Goal: Information Seeking & Learning: Learn about a topic

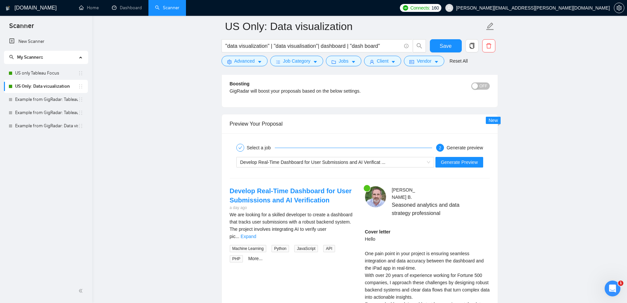
scroll to position [1079, 0]
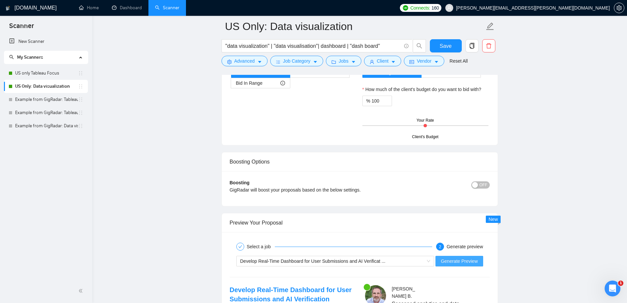
click at [455, 263] on span "Generate Preview" at bounding box center [459, 260] width 37 height 7
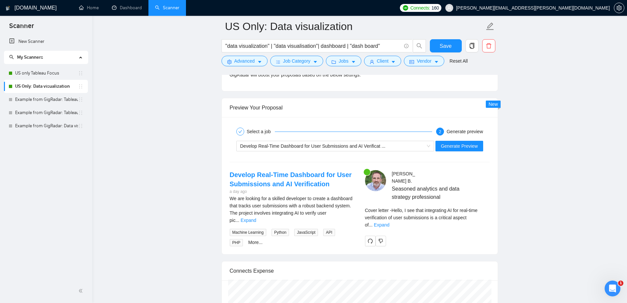
scroll to position [1277, 0]
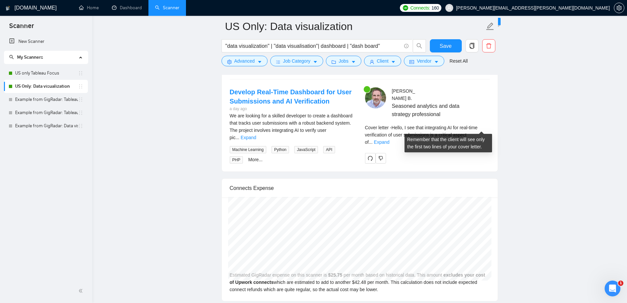
click at [486, 130] on div "Cover letter - Hello, I see that integrating AI for real-time verification of u…" at bounding box center [427, 135] width 125 height 22
click at [390, 139] on link "Expand" at bounding box center [381, 141] width 15 height 5
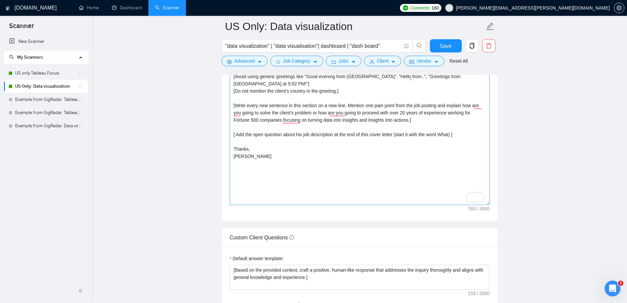
scroll to position [717, 0]
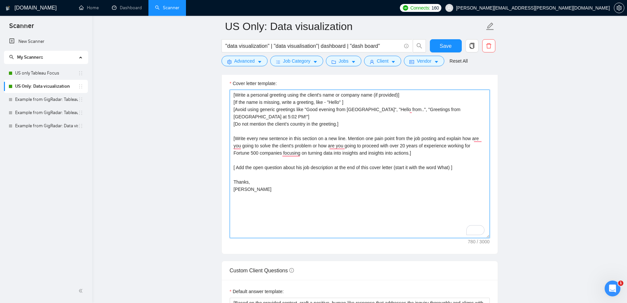
click at [239, 166] on textarea "[Write a personal greeting using the client's name or company name (if provided…" at bounding box center [360, 164] width 260 height 148
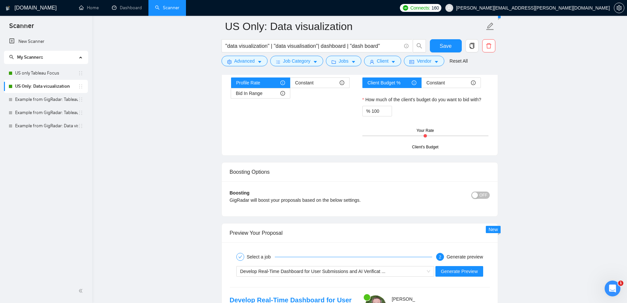
scroll to position [1145, 0]
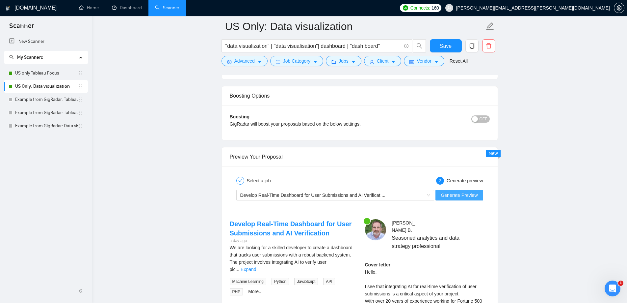
type textarea "[Write a personal greeting using the client's name or company name (if provided…"
click at [475, 191] on button "Generate Preview" at bounding box center [459, 195] width 47 height 11
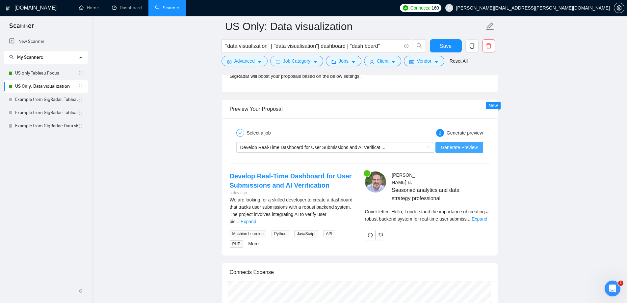
scroll to position [1244, 0]
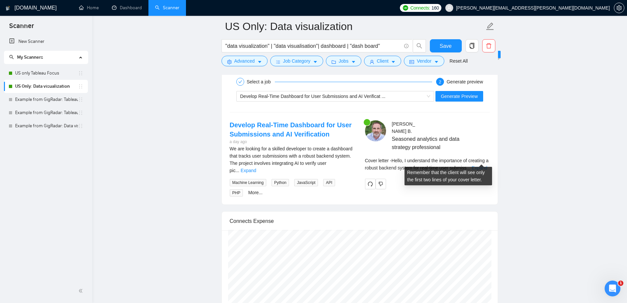
click at [485, 165] on link "Expand" at bounding box center [479, 167] width 15 height 5
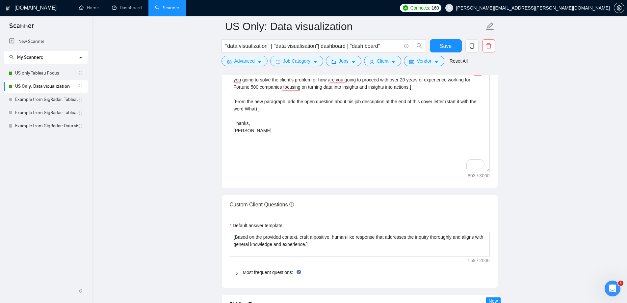
scroll to position [684, 0]
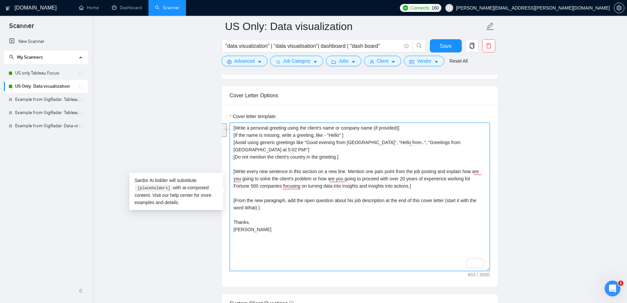
drag, startPoint x: 270, startPoint y: 208, endPoint x: 233, endPoint y: 203, distance: 36.9
click at [233, 203] on textarea "[Write a personal greeting using the client's name or company name (if provided…" at bounding box center [360, 196] width 260 height 148
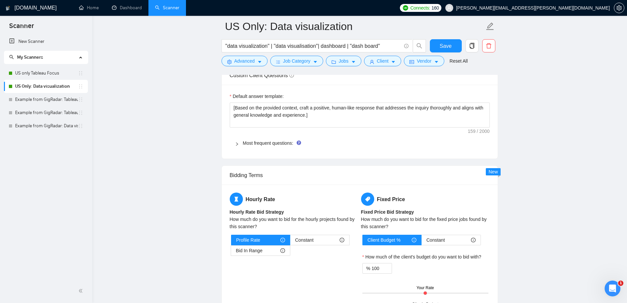
scroll to position [881, 0]
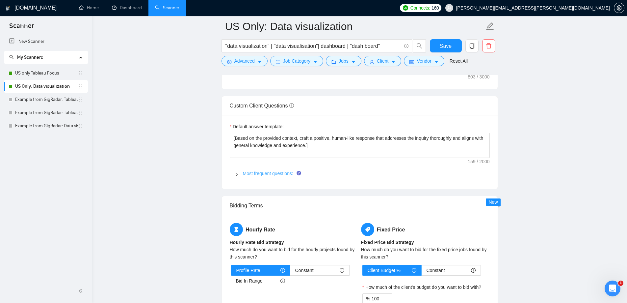
click at [273, 175] on link "Most frequent questions:" at bounding box center [268, 173] width 50 height 5
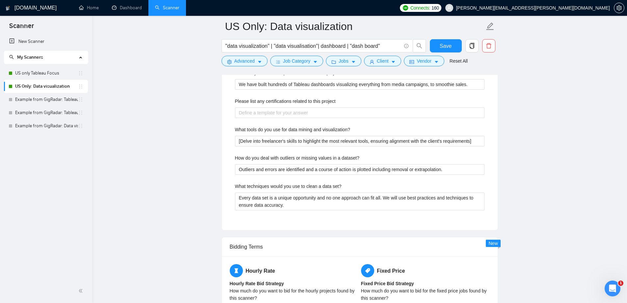
scroll to position [947, 0]
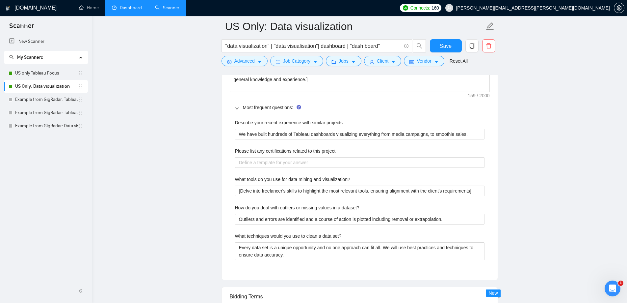
click at [124, 11] on link "Dashboard" at bounding box center [127, 8] width 30 height 6
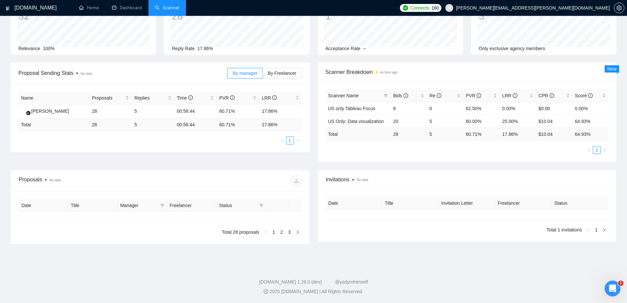
type input "[DATE]"
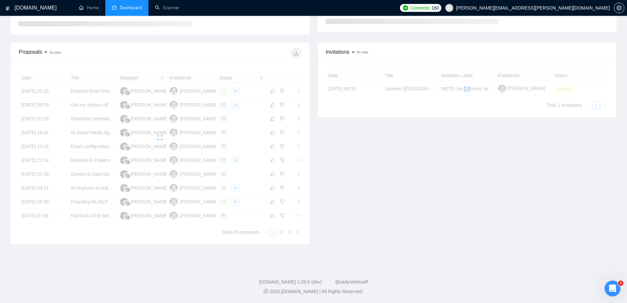
scroll to position [53, 0]
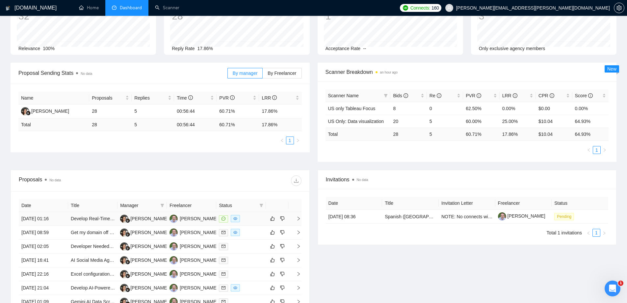
click at [47, 218] on td "[DATE] 01:16" at bounding box center [43, 219] width 49 height 14
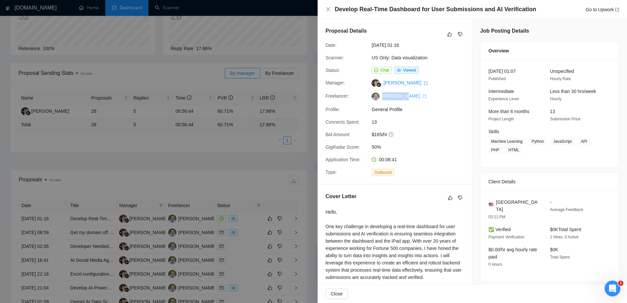
drag, startPoint x: 381, startPoint y: 96, endPoint x: 401, endPoint y: 96, distance: 20.4
click at [401, 96] on span "[PERSON_NAME]" at bounding box center [403, 95] width 47 height 5
copy link "[PERSON_NAME]"
click at [390, 96] on link "[PERSON_NAME]" at bounding box center [404, 95] width 44 height 5
click at [145, 146] on div at bounding box center [313, 151] width 627 height 303
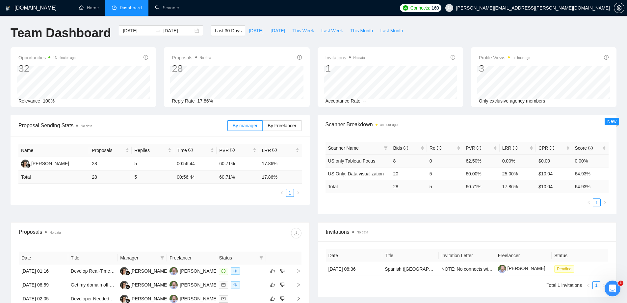
scroll to position [0, 0]
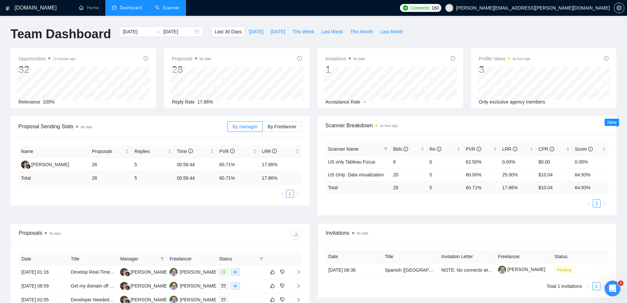
click at [179, 10] on link "Scanner" at bounding box center [167, 8] width 24 height 6
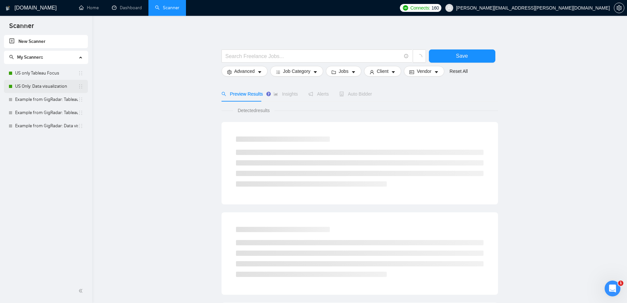
click at [36, 86] on link "US Only: Data visualization" at bounding box center [46, 86] width 63 height 13
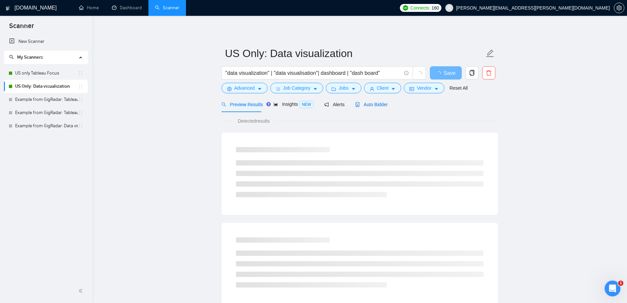
click at [362, 108] on div "Auto Bidder" at bounding box center [371, 104] width 33 height 7
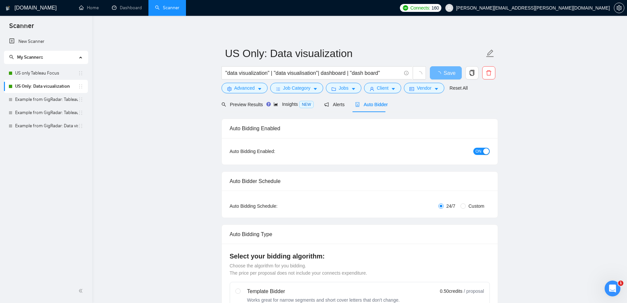
checkbox input "true"
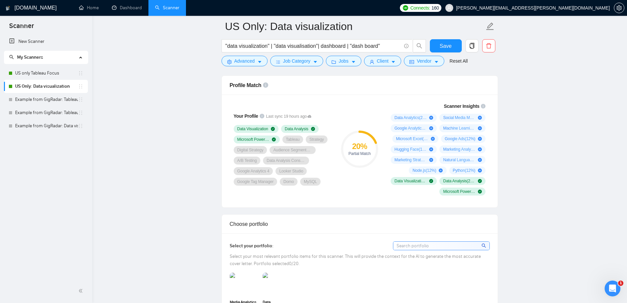
scroll to position [395, 0]
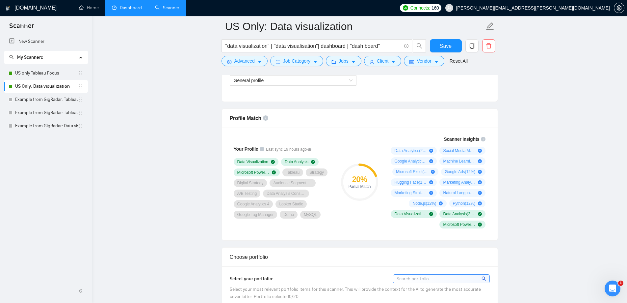
click at [128, 7] on link "Dashboard" at bounding box center [127, 8] width 30 height 6
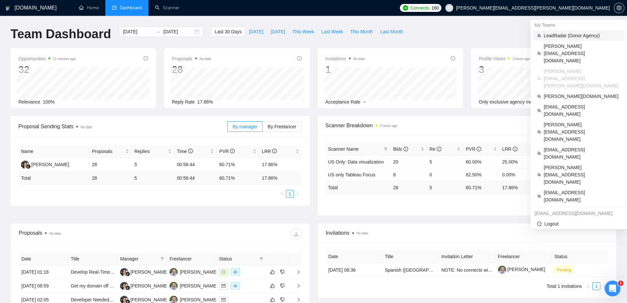
click at [555, 35] on span "LeadRadar (Donor Agency)" at bounding box center [582, 35] width 77 height 7
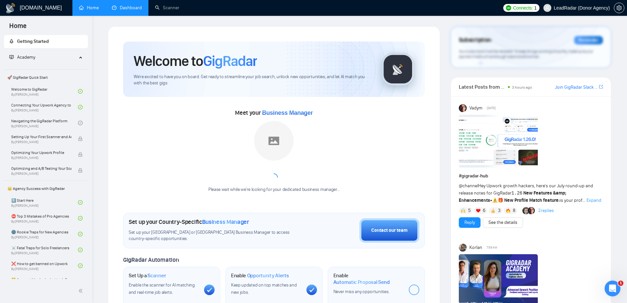
click at [127, 8] on link "Dashboard" at bounding box center [127, 8] width 30 height 6
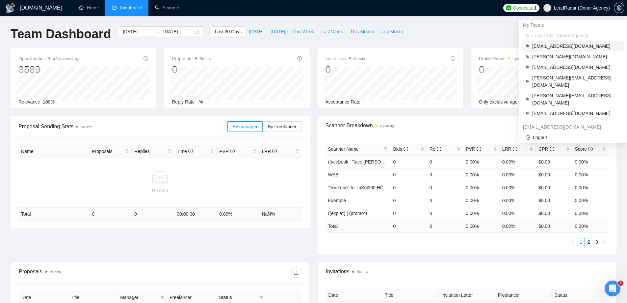
click at [548, 47] on span "[EMAIL_ADDRESS][DOMAIN_NAME]" at bounding box center [576, 45] width 88 height 7
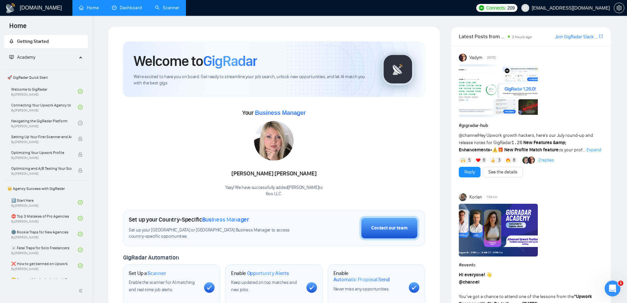
click at [131, 5] on link "Dashboard" at bounding box center [127, 8] width 30 height 6
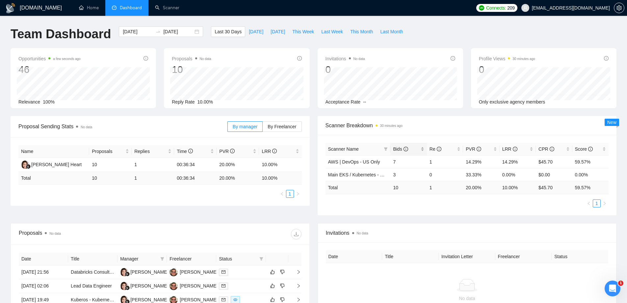
click at [397, 148] on span "Bids" at bounding box center [400, 148] width 15 height 5
click at [397, 147] on span "Bids" at bounding box center [400, 148] width 15 height 5
click at [458, 126] on span "Scanner Breakdown 30 minutes ago" at bounding box center [468, 125] width 284 height 8
drag, startPoint x: 326, startPoint y: 162, endPoint x: 378, endPoint y: 163, distance: 52.4
click at [378, 163] on td "AWS | DevOps - US Only" at bounding box center [358, 161] width 65 height 13
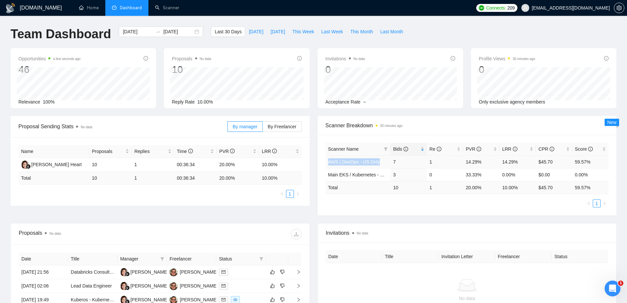
copy link "AWS | DevOps - US Only"
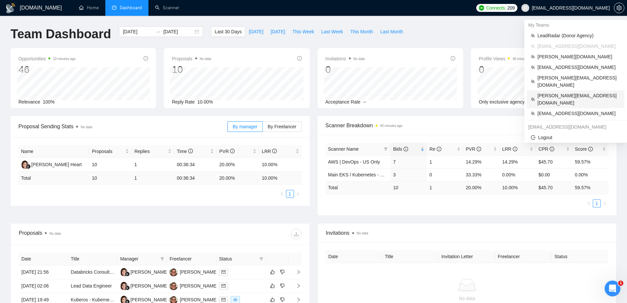
click at [558, 92] on span "[PERSON_NAME][EMAIL_ADDRESS][DOMAIN_NAME]" at bounding box center [579, 99] width 83 height 14
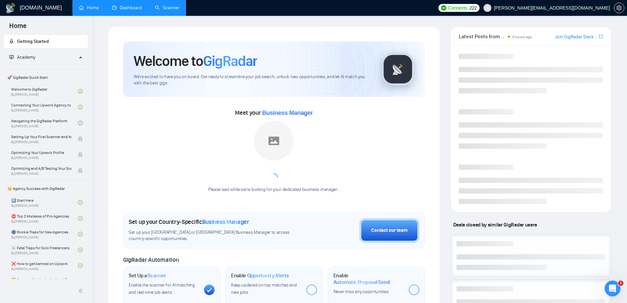
click at [175, 11] on link "Scanner" at bounding box center [167, 8] width 24 height 6
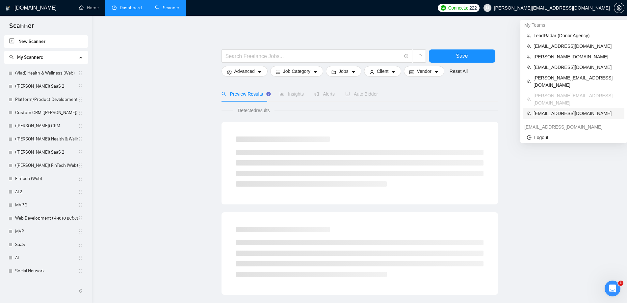
click at [551, 110] on span "[EMAIL_ADDRESS][DOMAIN_NAME]" at bounding box center [577, 113] width 87 height 7
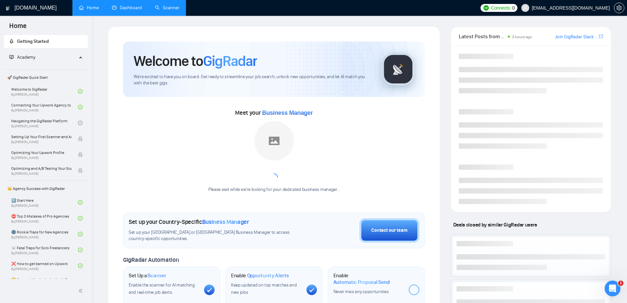
click at [136, 11] on link "Dashboard" at bounding box center [127, 8] width 30 height 6
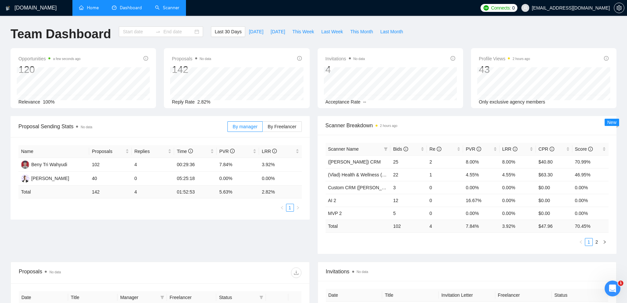
type input "[DATE]"
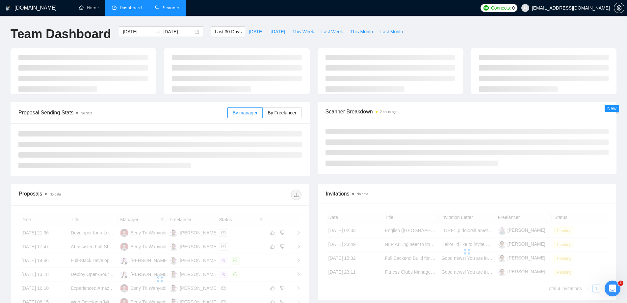
click at [165, 9] on link "Scanner" at bounding box center [167, 8] width 24 height 6
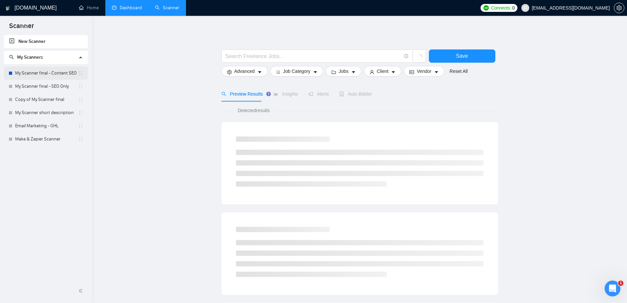
click at [34, 77] on link "My Scanner final - Content SEO" at bounding box center [46, 73] width 63 height 13
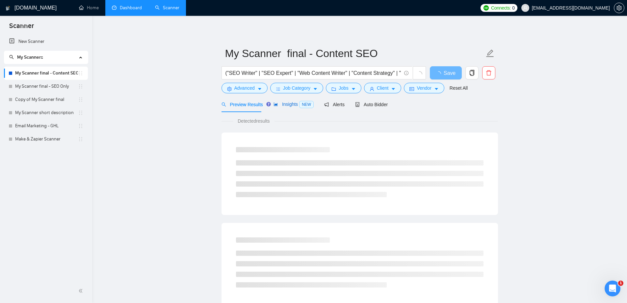
click at [294, 102] on span "Insights NEW" at bounding box center [294, 103] width 40 height 5
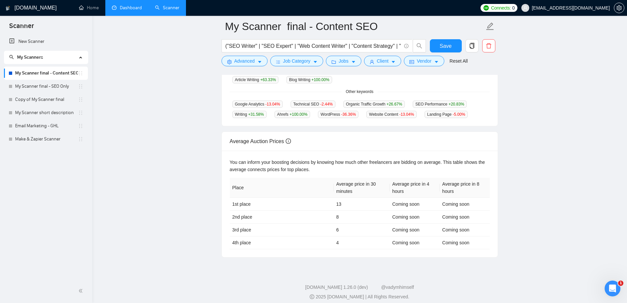
scroll to position [219, 0]
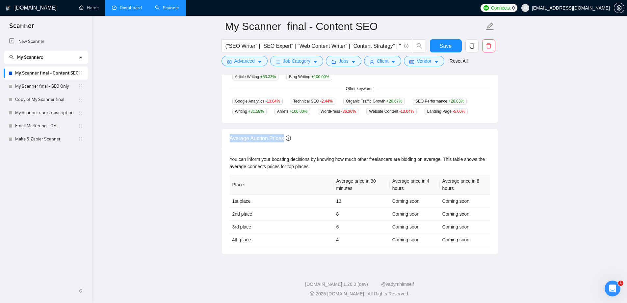
drag, startPoint x: 231, startPoint y: 136, endPoint x: 285, endPoint y: 137, distance: 54.3
click at [285, 137] on div "Average Auction Prices" at bounding box center [360, 138] width 260 height 19
copy div "Average Auction Prices"
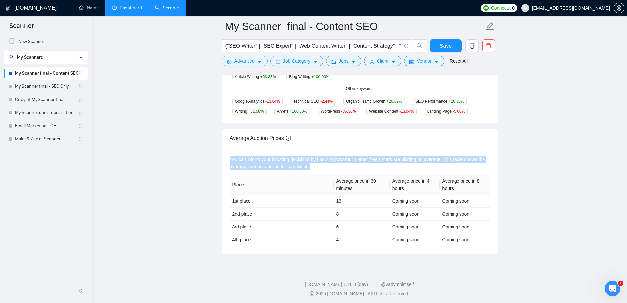
drag, startPoint x: 312, startPoint y: 163, endPoint x: 230, endPoint y: 160, distance: 82.4
click at [230, 160] on div "You can inform your boosting decisions by knowing how much other freelancers ar…" at bounding box center [360, 162] width 260 height 14
copy div "You can inform your boosting decisions by knowing how much other freelancers ar…"
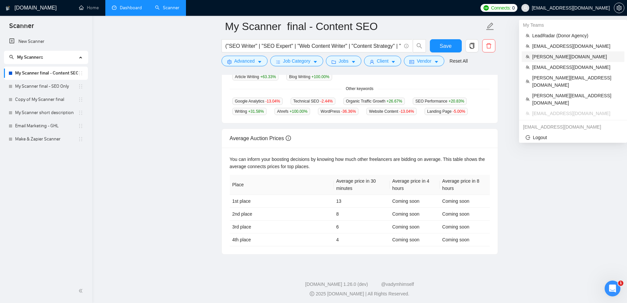
click at [552, 58] on span "[PERSON_NAME][DOMAIN_NAME]" at bounding box center [576, 56] width 88 height 7
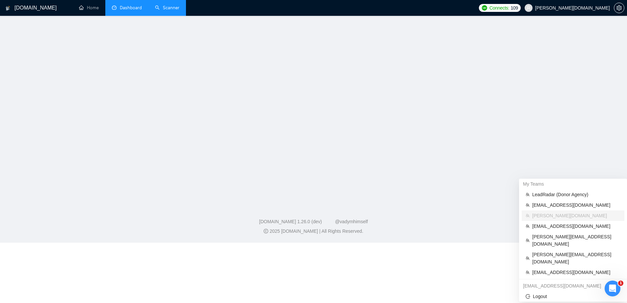
scroll to position [46, 0]
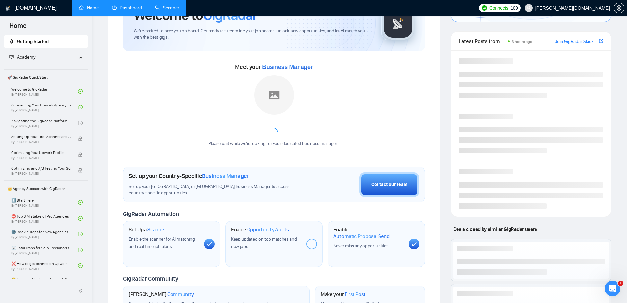
click at [133, 7] on link "Dashboard" at bounding box center [127, 8] width 30 height 6
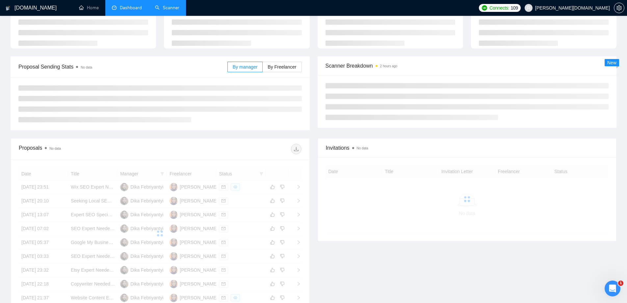
click at [164, 7] on link "Scanner" at bounding box center [167, 8] width 24 height 6
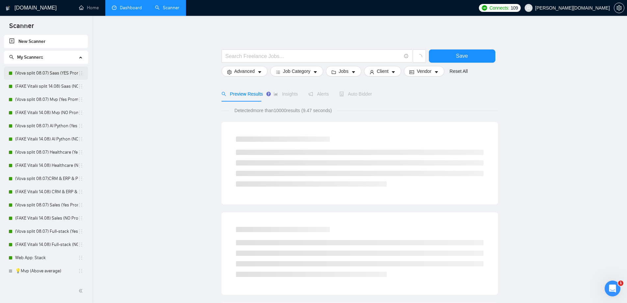
click at [28, 74] on link "(Vova split 08.07) Saas (YES Prompt 13.08)" at bounding box center [46, 73] width 63 height 13
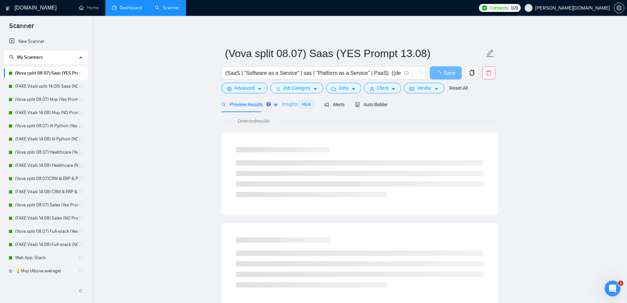
click at [294, 99] on div "Insights NEW" at bounding box center [294, 103] width 40 height 15
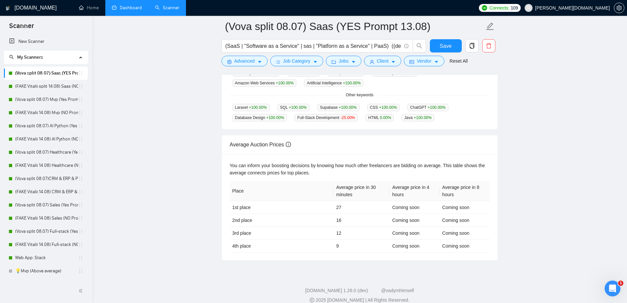
scroll to position [219, 0]
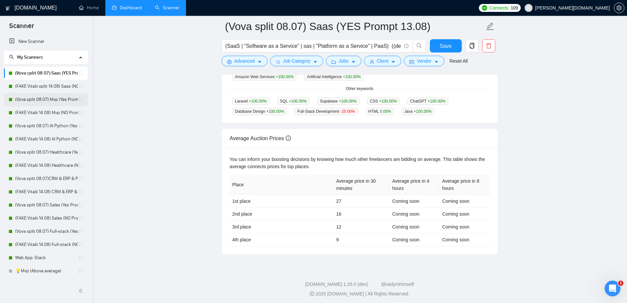
click at [47, 100] on link "(Vova split 08.07) Mvp (Yes Prompt 13.08)" at bounding box center [46, 99] width 63 height 13
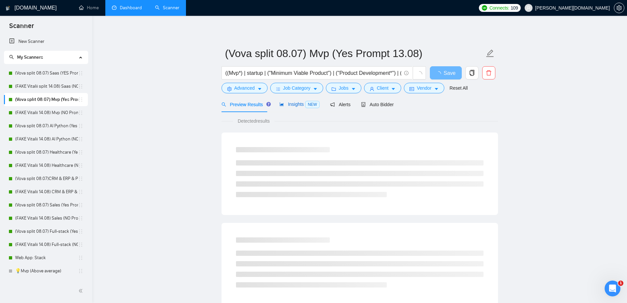
click at [307, 103] on span "NEW" at bounding box center [312, 104] width 14 height 7
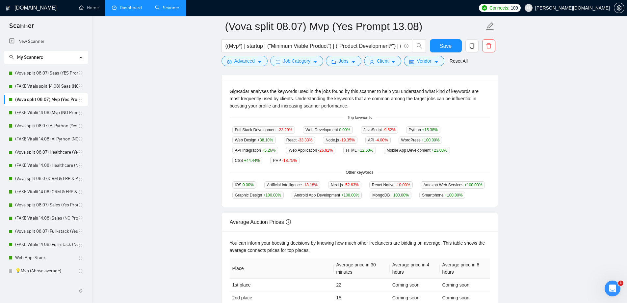
scroll to position [209, 0]
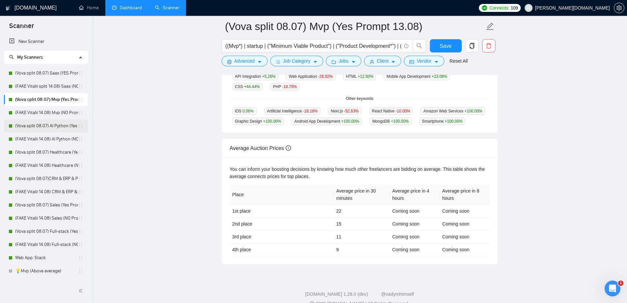
click at [36, 127] on link "(Vova split 08.07) AI Python (Yes Prompt 13.08)" at bounding box center [46, 125] width 63 height 13
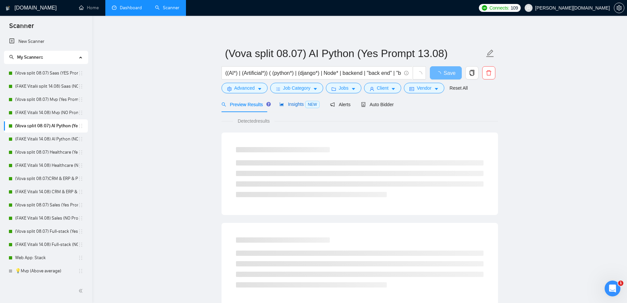
click at [303, 105] on span "Insights NEW" at bounding box center [300, 103] width 40 height 5
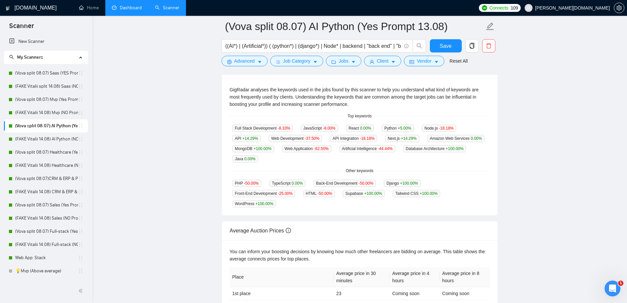
scroll to position [203, 0]
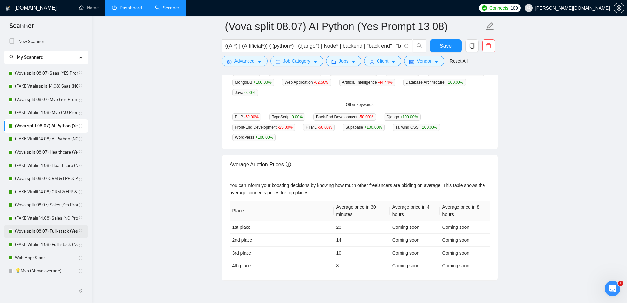
click at [35, 233] on link "(Vova split 08.07) Full-stack (Yes Prompt 13.08)" at bounding box center [46, 231] width 63 height 13
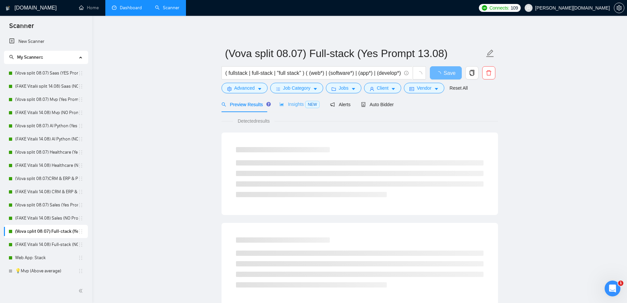
click at [304, 111] on div "Insights NEW" at bounding box center [300, 103] width 40 height 15
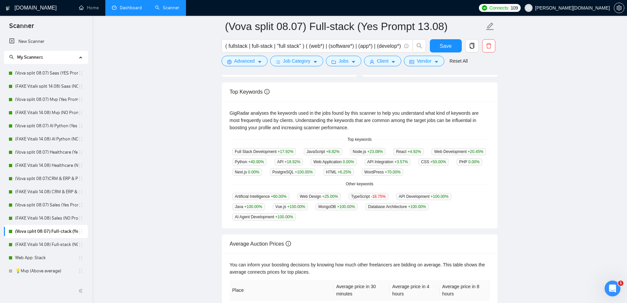
scroll to position [203, 0]
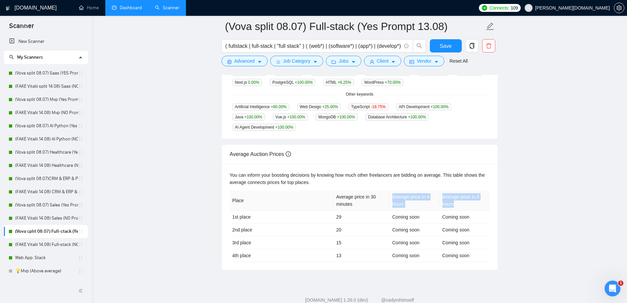
drag, startPoint x: 392, startPoint y: 193, endPoint x: 448, endPoint y: 194, distance: 55.3
click at [479, 199] on tr "Place Average price in 30 minutes Average price in 4 hours Average price in 8 h…" at bounding box center [360, 200] width 260 height 20
copy tr "Average price in 4 hours Average price in 8 hours"
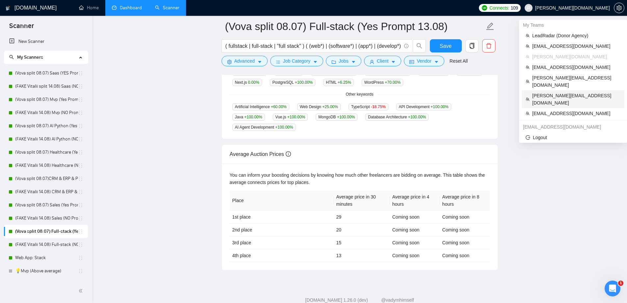
click at [561, 92] on span "[PERSON_NAME][EMAIL_ADDRESS][DOMAIN_NAME]" at bounding box center [576, 99] width 88 height 14
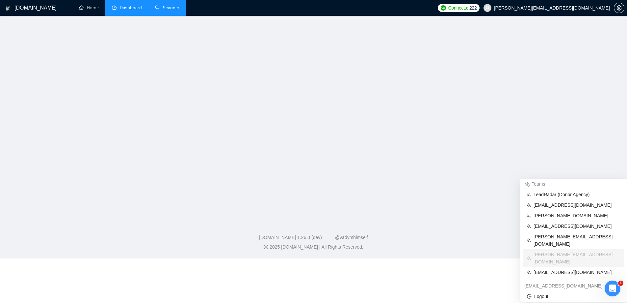
scroll to position [30, 0]
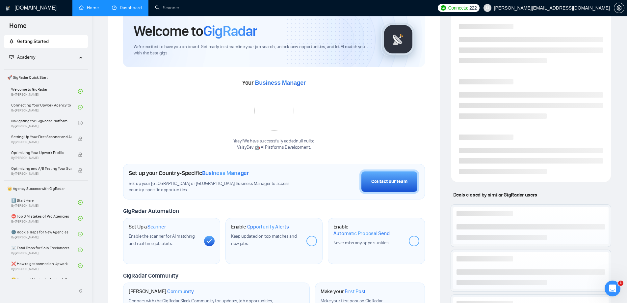
click at [138, 8] on link "Dashboard" at bounding box center [127, 8] width 30 height 6
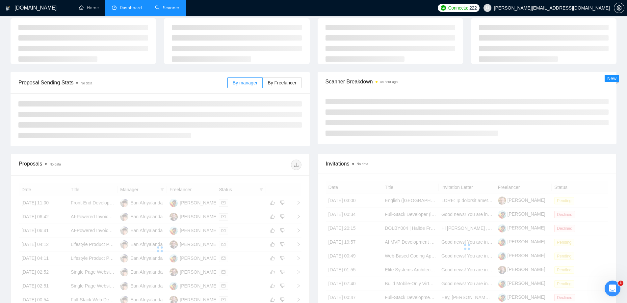
click at [173, 11] on link "Scanner" at bounding box center [167, 8] width 24 height 6
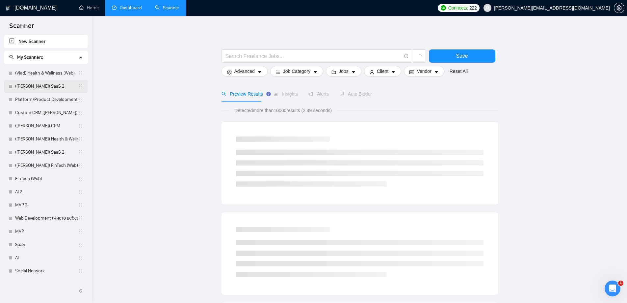
click at [35, 86] on link "(Vlad) SaaS 2" at bounding box center [46, 86] width 63 height 13
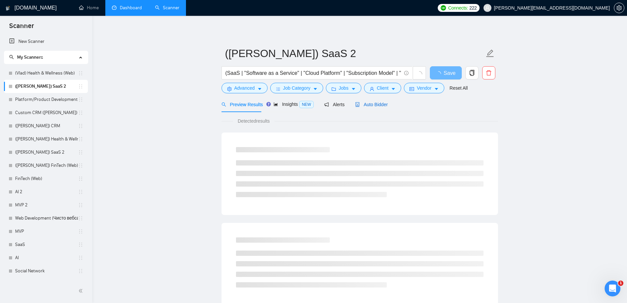
click at [378, 106] on span "Auto Bidder" at bounding box center [371, 104] width 33 height 5
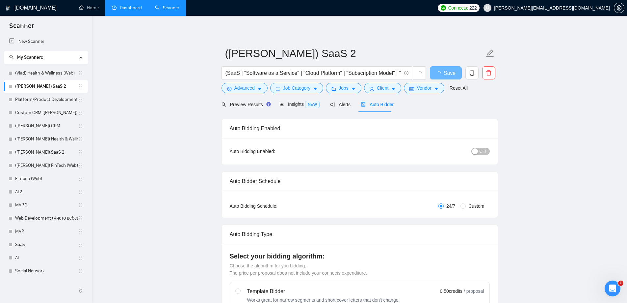
checkbox input "true"
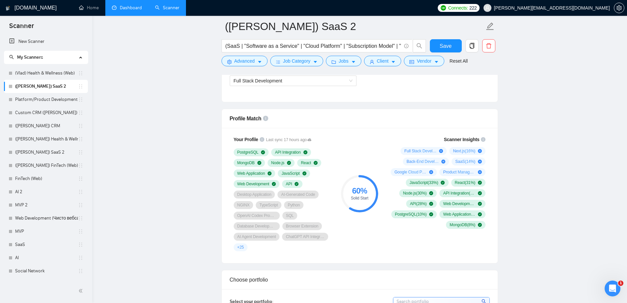
scroll to position [395, 0]
click at [308, 82] on span "Full Stack Development" at bounding box center [293, 80] width 119 height 10
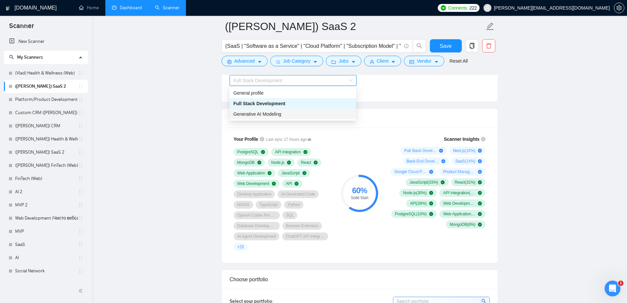
click at [269, 113] on span "Generative AI Modeling" at bounding box center [257, 113] width 48 height 5
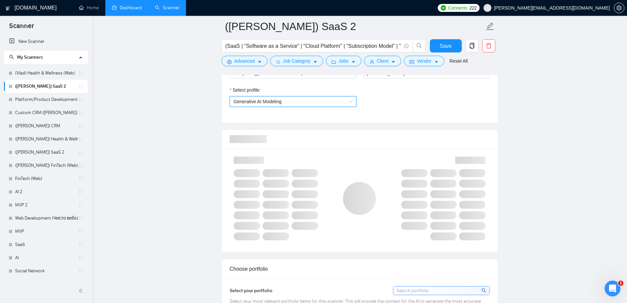
scroll to position [362, 0]
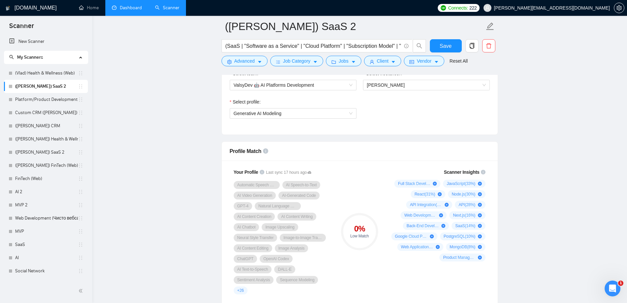
click at [134, 9] on link "Dashboard" at bounding box center [127, 8] width 30 height 6
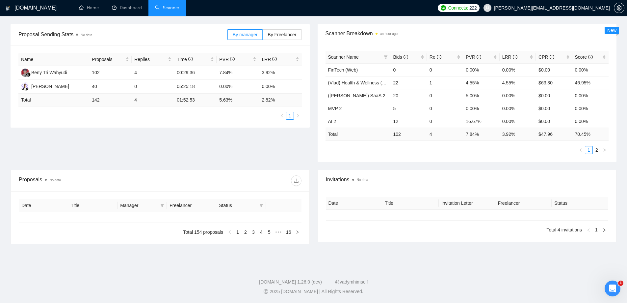
type input "[DATE]"
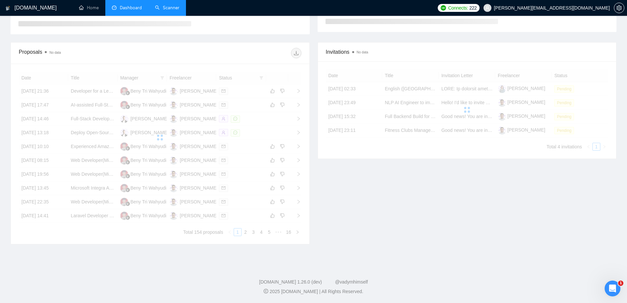
scroll to position [92, 0]
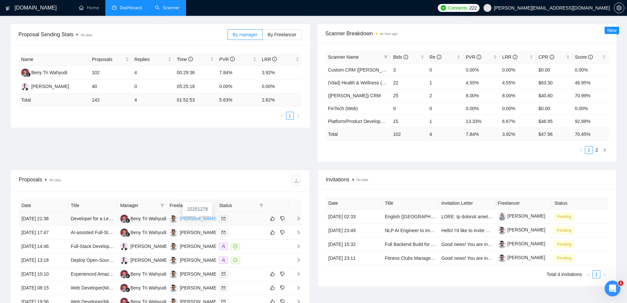
click at [193, 216] on div "Vladyslav Tamashchuk" at bounding box center [199, 218] width 38 height 7
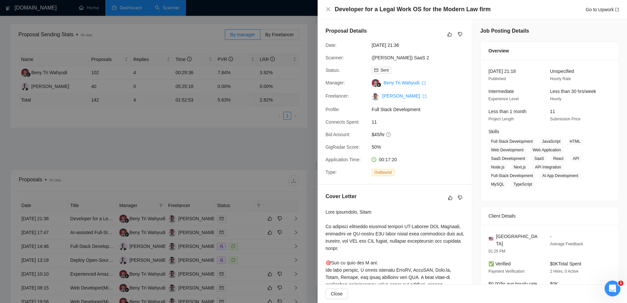
click at [293, 149] on div at bounding box center [313, 151] width 627 height 303
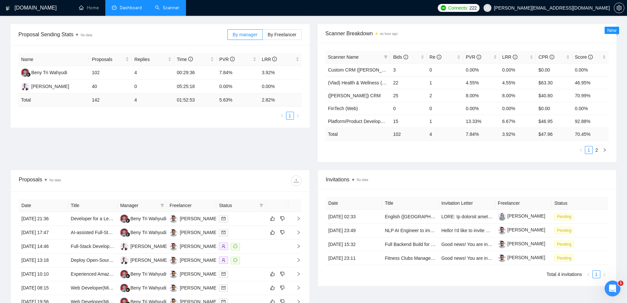
click at [166, 11] on link "Scanner" at bounding box center [167, 8] width 24 height 6
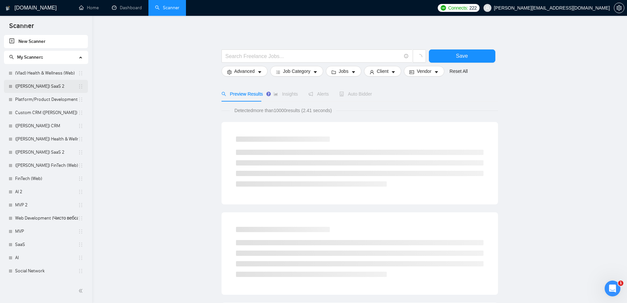
click at [36, 87] on link "(Vlad) SaaS 2" at bounding box center [46, 86] width 63 height 13
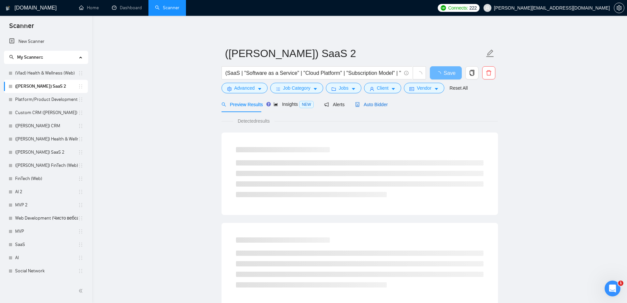
click at [365, 105] on span "Auto Bidder" at bounding box center [371, 104] width 33 height 5
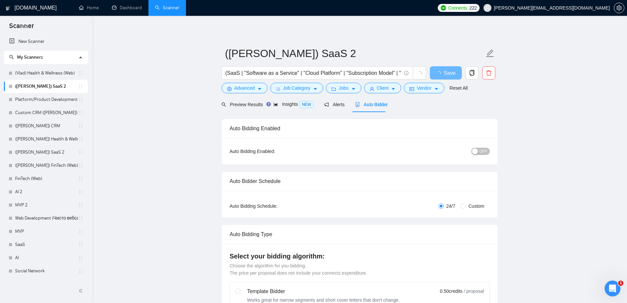
checkbox input "true"
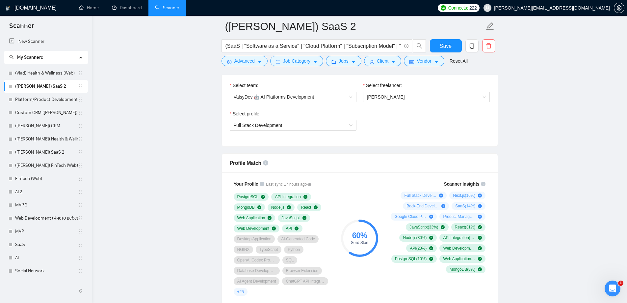
scroll to position [362, 0]
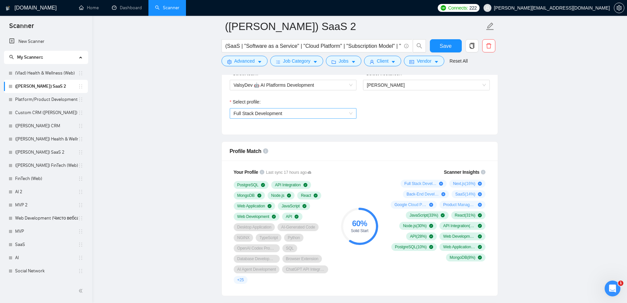
click at [349, 115] on span "Full Stack Development" at bounding box center [293, 113] width 119 height 10
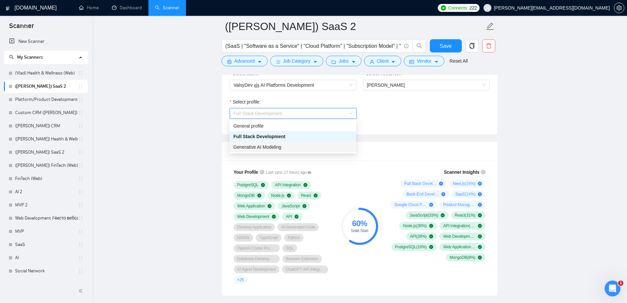
click at [275, 148] on span "Generative AI Modeling" at bounding box center [257, 146] width 48 height 5
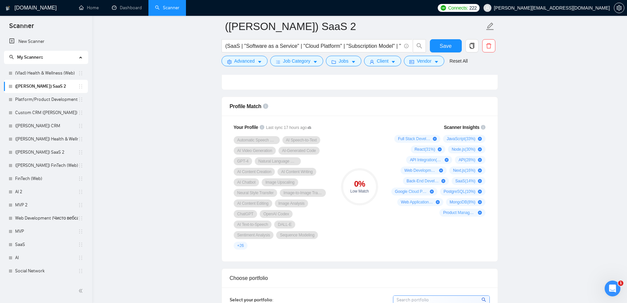
scroll to position [395, 0]
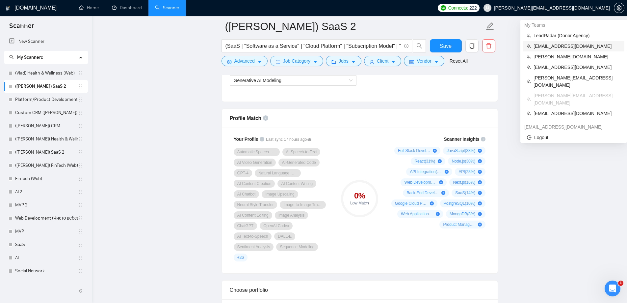
click at [549, 48] on span "matthewmartinez1003@gmail.com" at bounding box center [577, 45] width 87 height 7
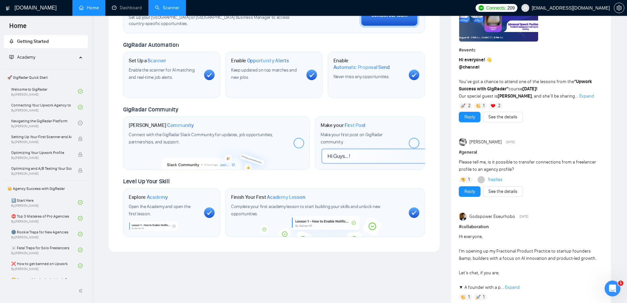
scroll to position [222, 0]
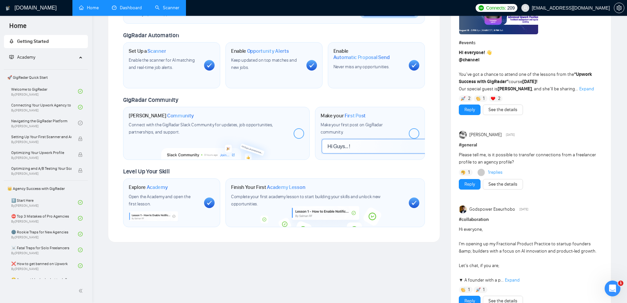
click at [134, 8] on link "Dashboard" at bounding box center [127, 8] width 30 height 6
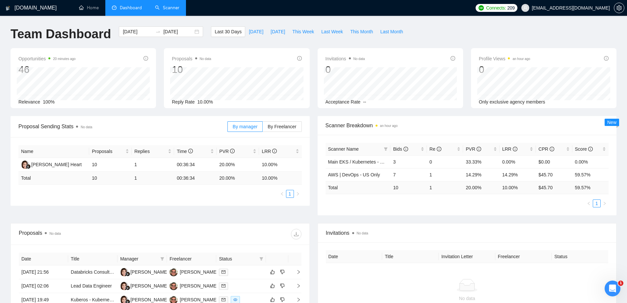
click at [165, 6] on link "Scanner" at bounding box center [167, 8] width 24 height 6
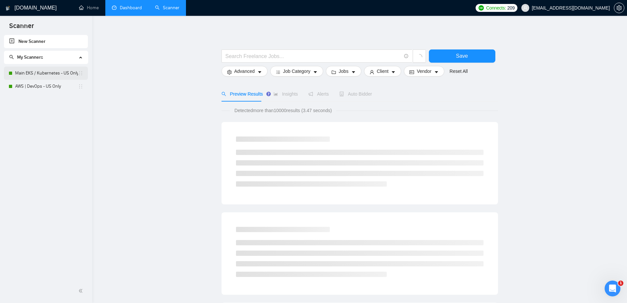
click at [39, 75] on link "Main EKS / Kubernetes - US Only" at bounding box center [46, 73] width 63 height 13
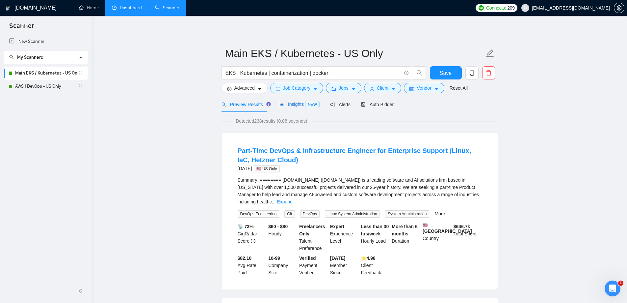
click at [294, 103] on span "Insights NEW" at bounding box center [300, 103] width 40 height 5
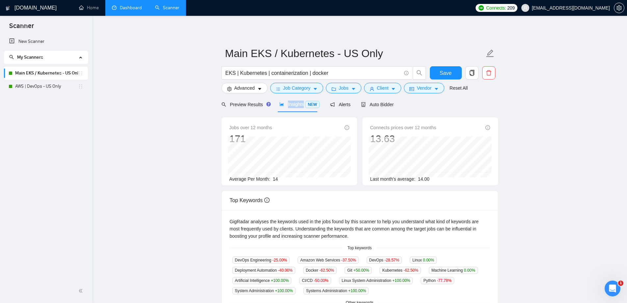
drag, startPoint x: 290, startPoint y: 104, endPoint x: 302, endPoint y: 105, distance: 11.9
click at [302, 105] on span "Insights NEW" at bounding box center [300, 103] width 40 height 5
copy span "Insights"
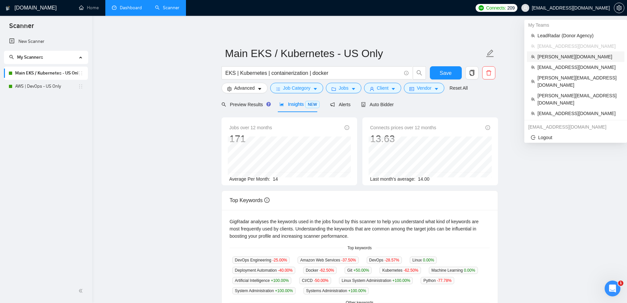
click at [549, 57] on span "[PERSON_NAME][DOMAIN_NAME]" at bounding box center [579, 56] width 83 height 7
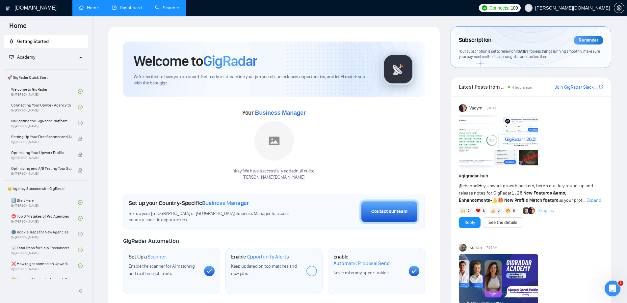
click at [165, 11] on link "Scanner" at bounding box center [167, 8] width 24 height 6
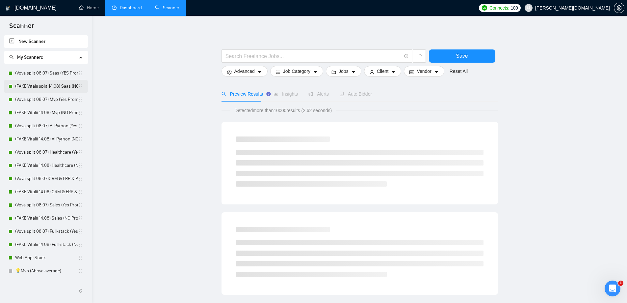
click at [40, 85] on link "(FAKE Vitalii split 14.08) Saas (NO Prompt 01.07)" at bounding box center [46, 86] width 63 height 13
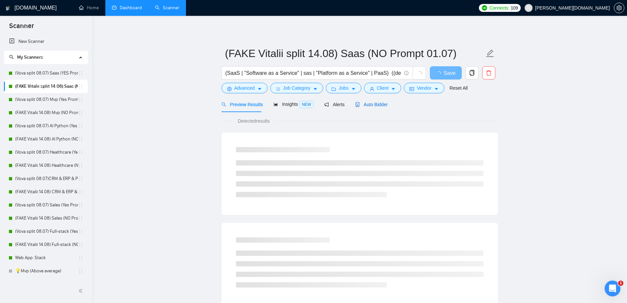
click at [364, 105] on span "Auto Bidder" at bounding box center [371, 104] width 33 height 5
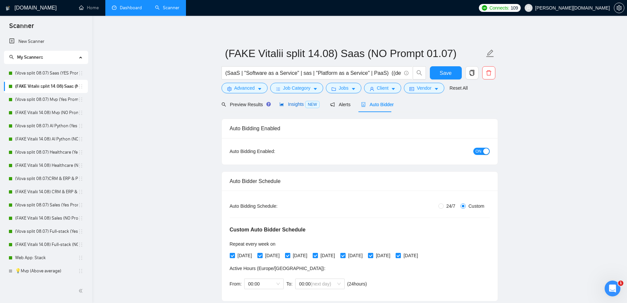
click at [300, 106] on span "Insights NEW" at bounding box center [300, 103] width 40 height 5
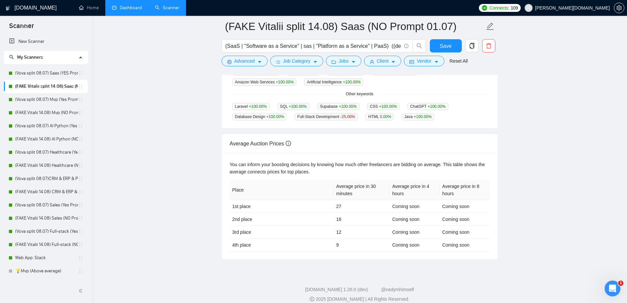
scroll to position [219, 0]
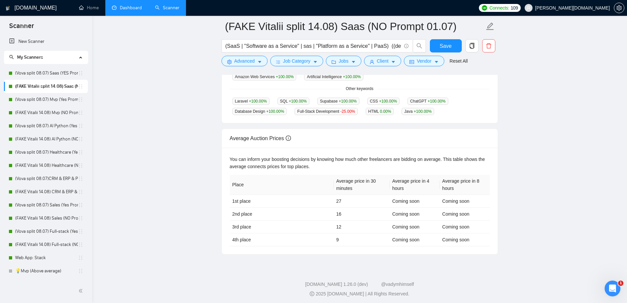
click at [127, 5] on link "Dashboard" at bounding box center [127, 8] width 30 height 6
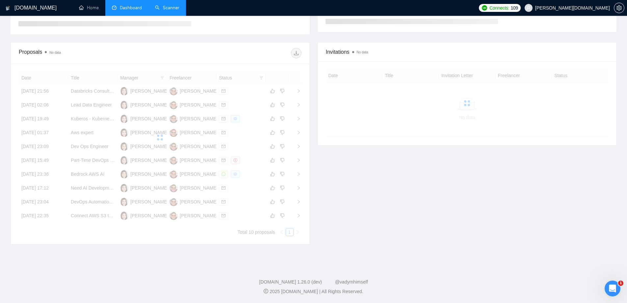
scroll to position [53, 0]
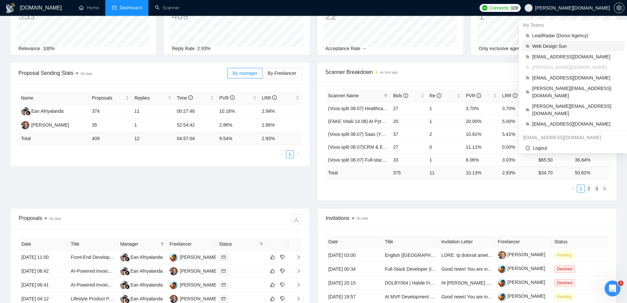
click at [543, 46] on span "Web Design Sun" at bounding box center [576, 45] width 88 height 7
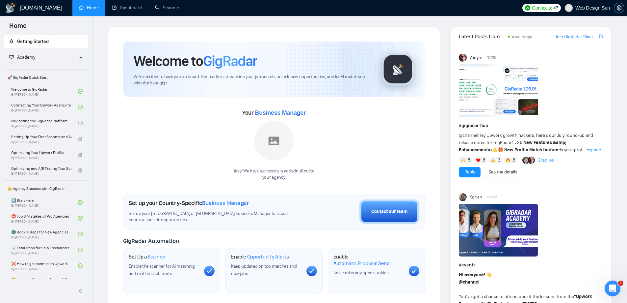
click at [625, 11] on div "Connects: 47 Web Design Sun" at bounding box center [573, 8] width 108 height 16
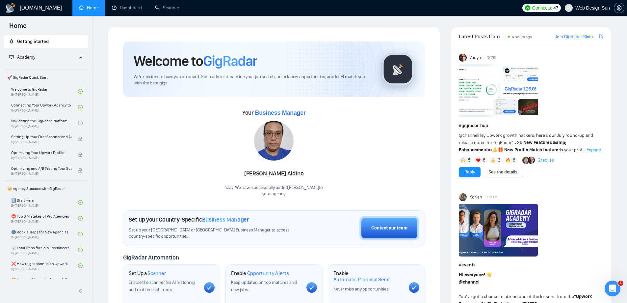
click at [619, 8] on icon "setting" at bounding box center [619, 7] width 5 height 5
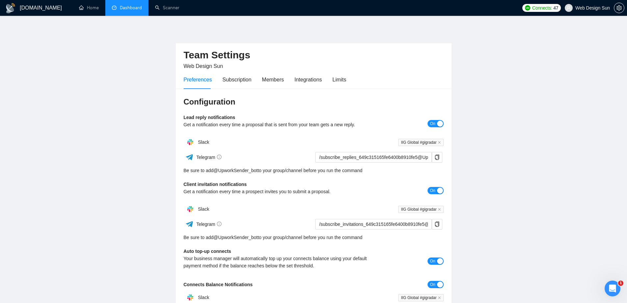
click at [136, 11] on link "Dashboard" at bounding box center [127, 8] width 30 height 6
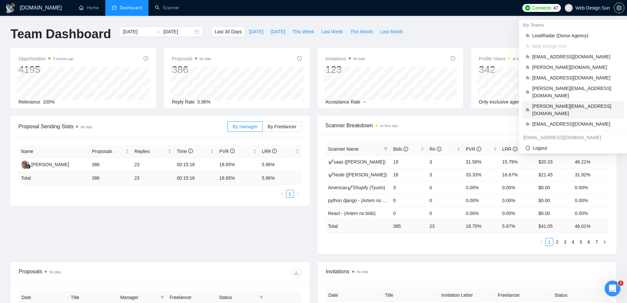
click at [555, 102] on span "[PERSON_NAME][EMAIL_ADDRESS][DOMAIN_NAME]" at bounding box center [576, 109] width 88 height 14
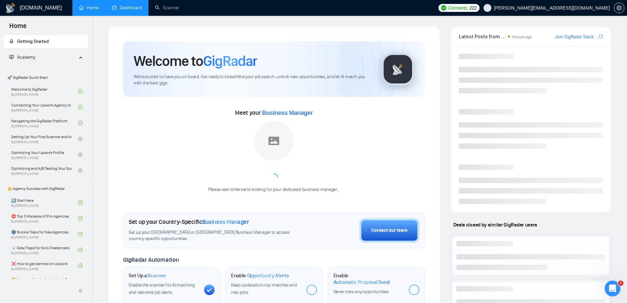
click at [138, 10] on link "Dashboard" at bounding box center [127, 8] width 30 height 6
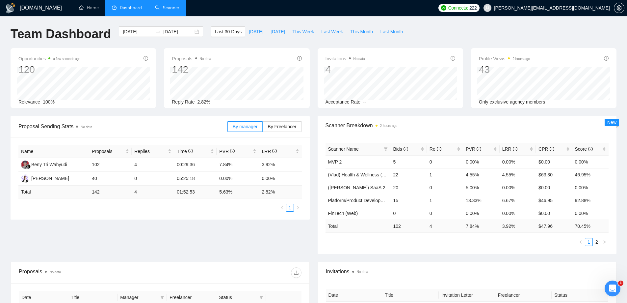
click at [171, 11] on link "Scanner" at bounding box center [167, 8] width 24 height 6
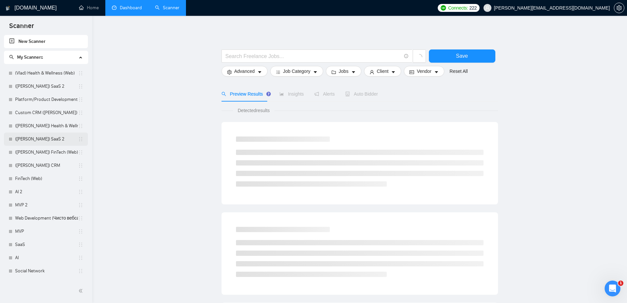
click at [35, 138] on link "(Tanya) SaaS 2" at bounding box center [46, 138] width 63 height 13
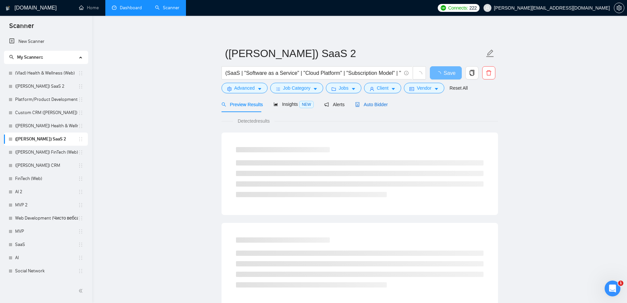
click at [369, 104] on span "Auto Bidder" at bounding box center [371, 104] width 33 height 5
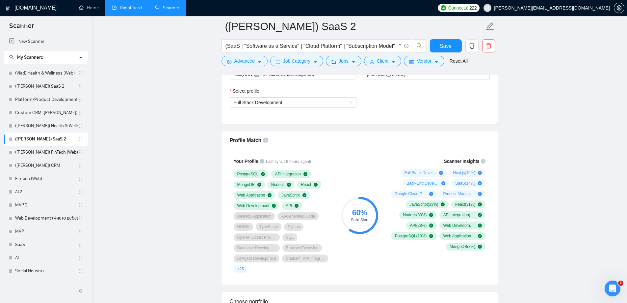
scroll to position [362, 0]
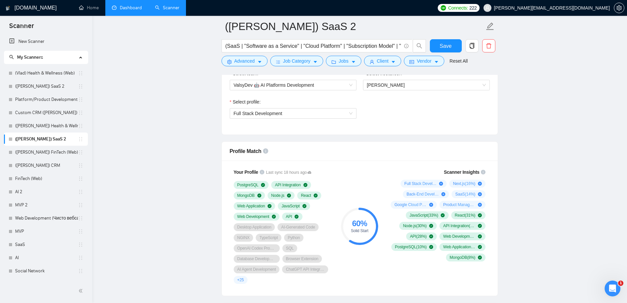
click at [130, 5] on link "Dashboard" at bounding box center [127, 8] width 30 height 6
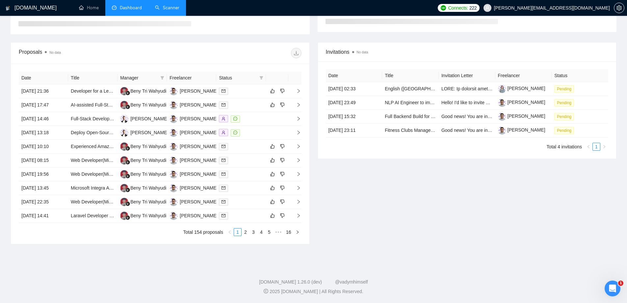
scroll to position [92, 0]
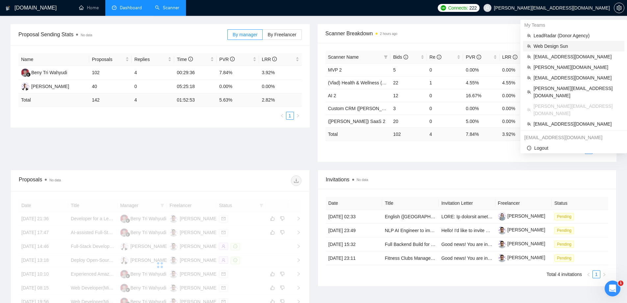
click at [551, 47] on span "Web Design Sun" at bounding box center [577, 45] width 87 height 7
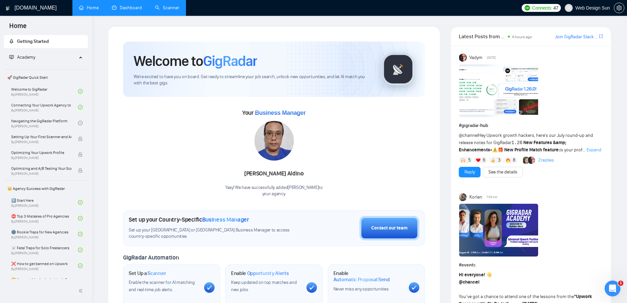
click at [133, 10] on link "Dashboard" at bounding box center [127, 8] width 30 height 6
